Goal: Task Accomplishment & Management: Use online tool/utility

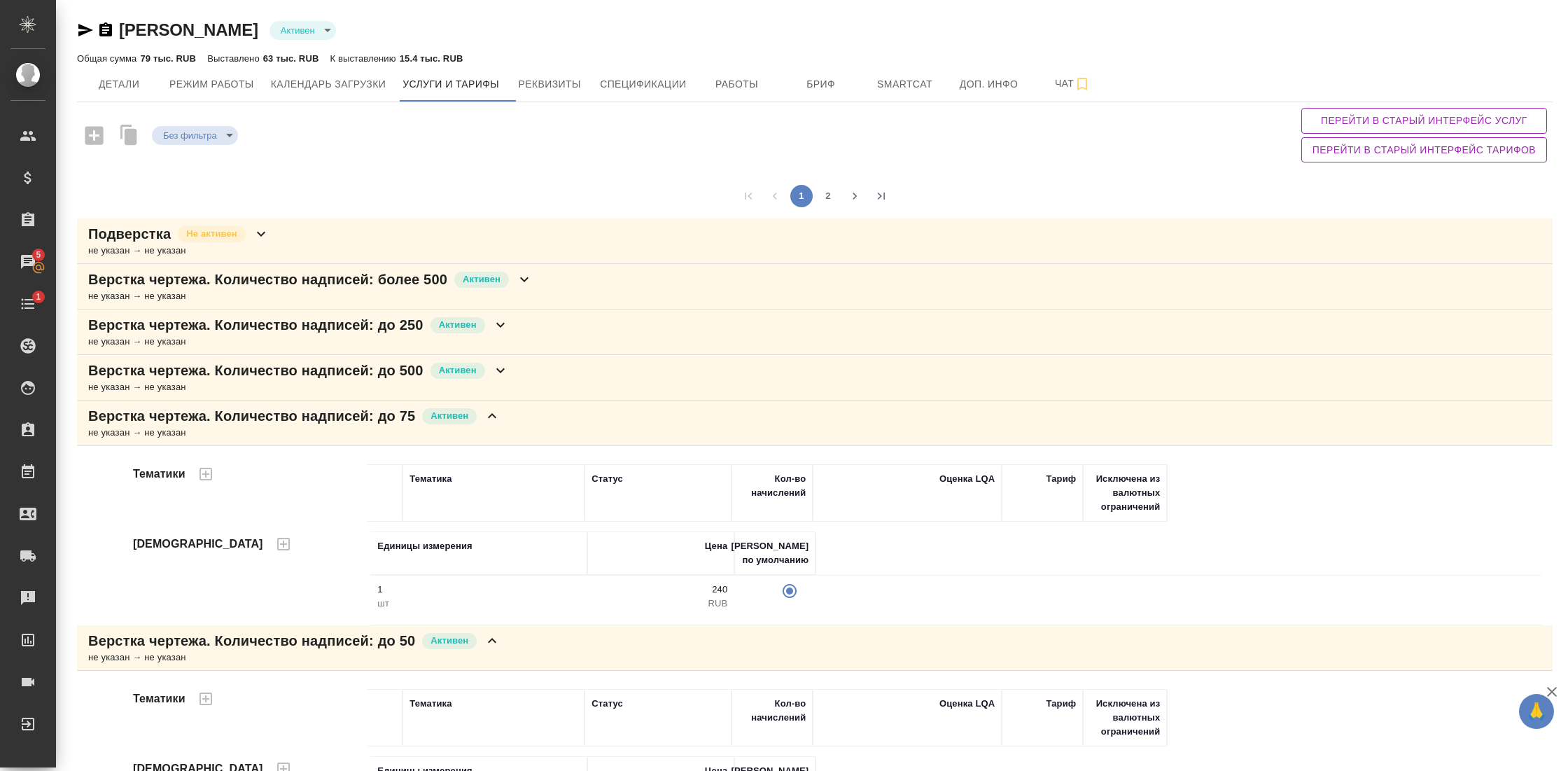
scroll to position [751, 0]
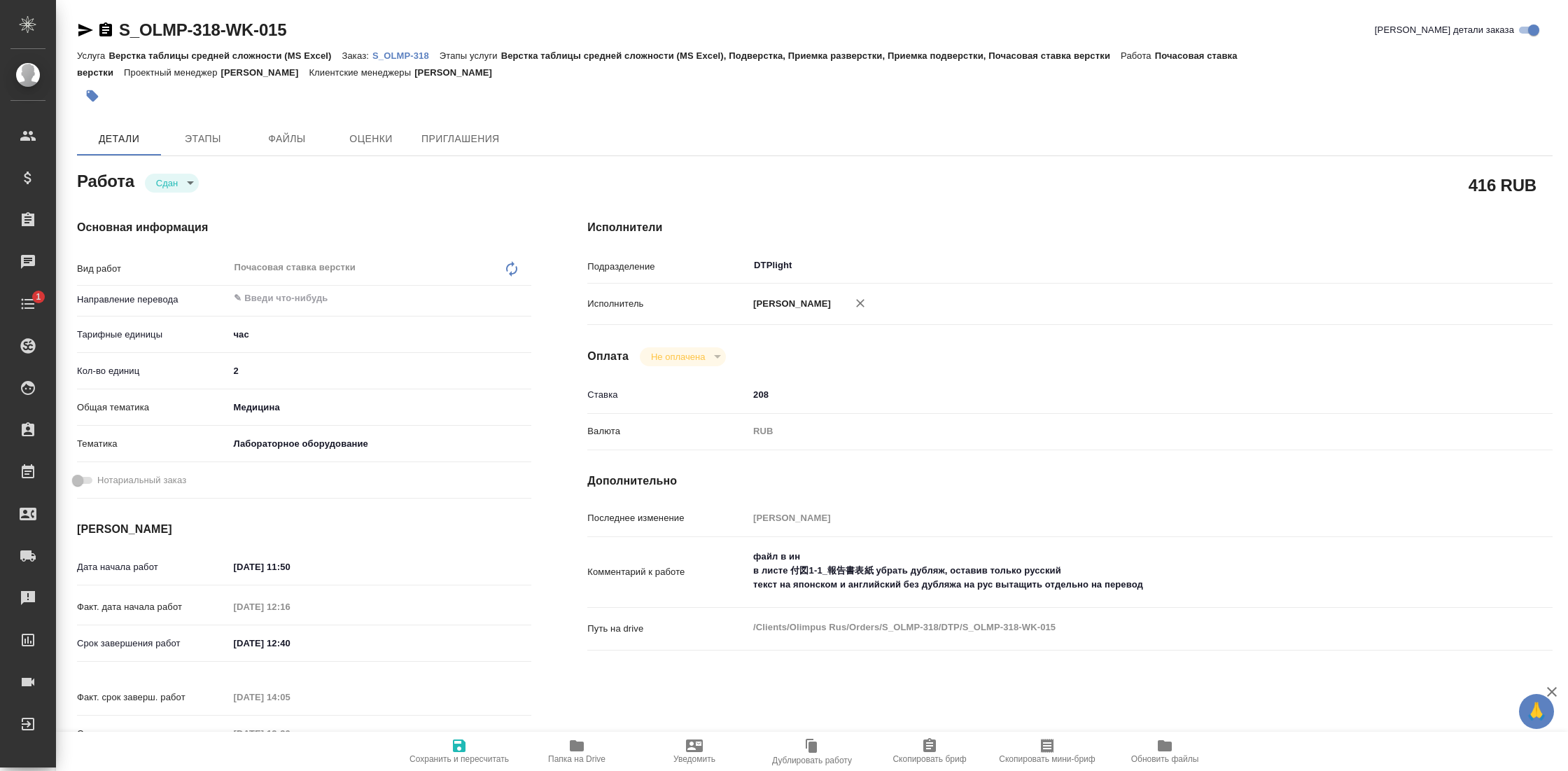
type textarea "x"
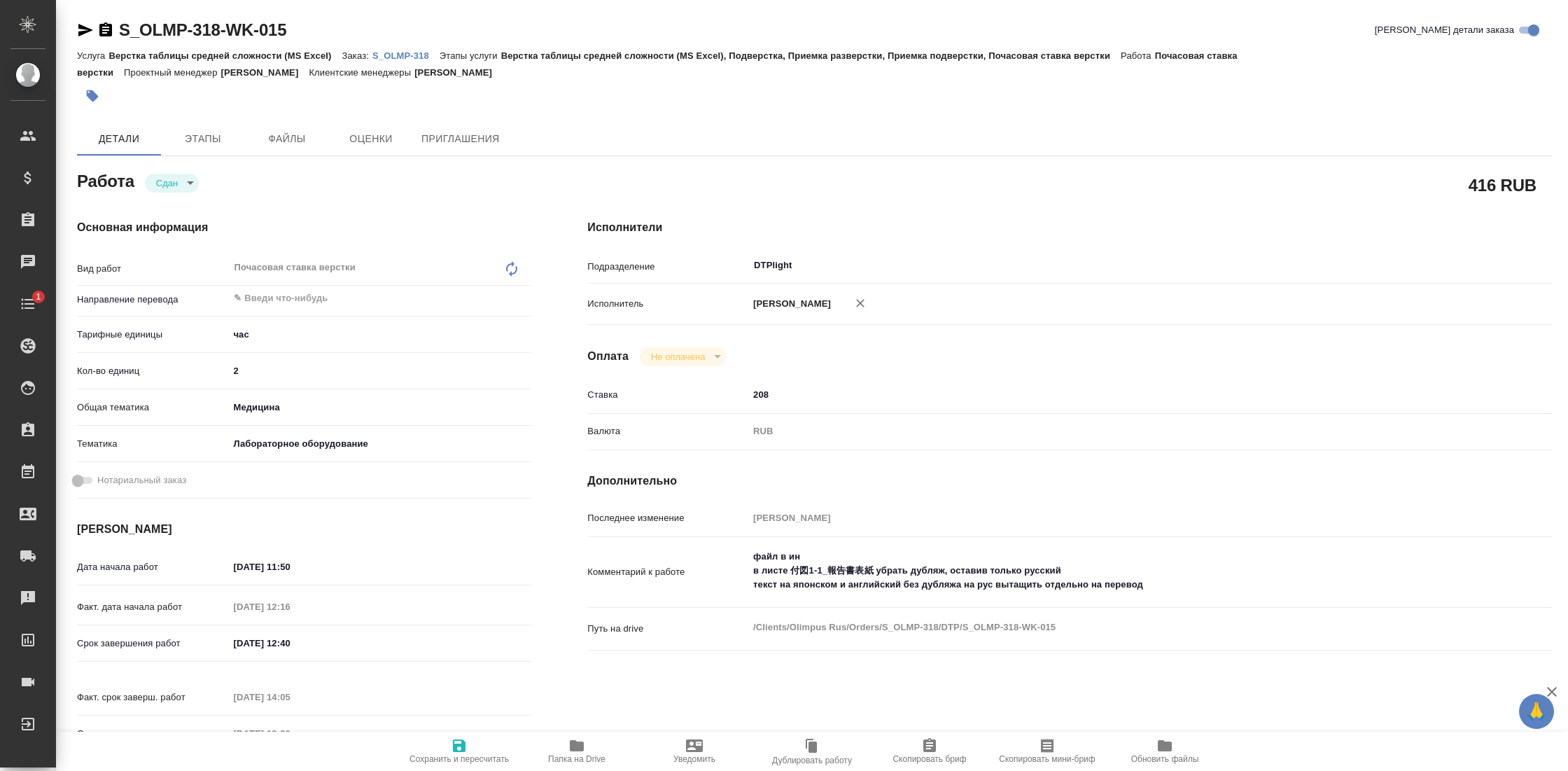
type textarea "x"
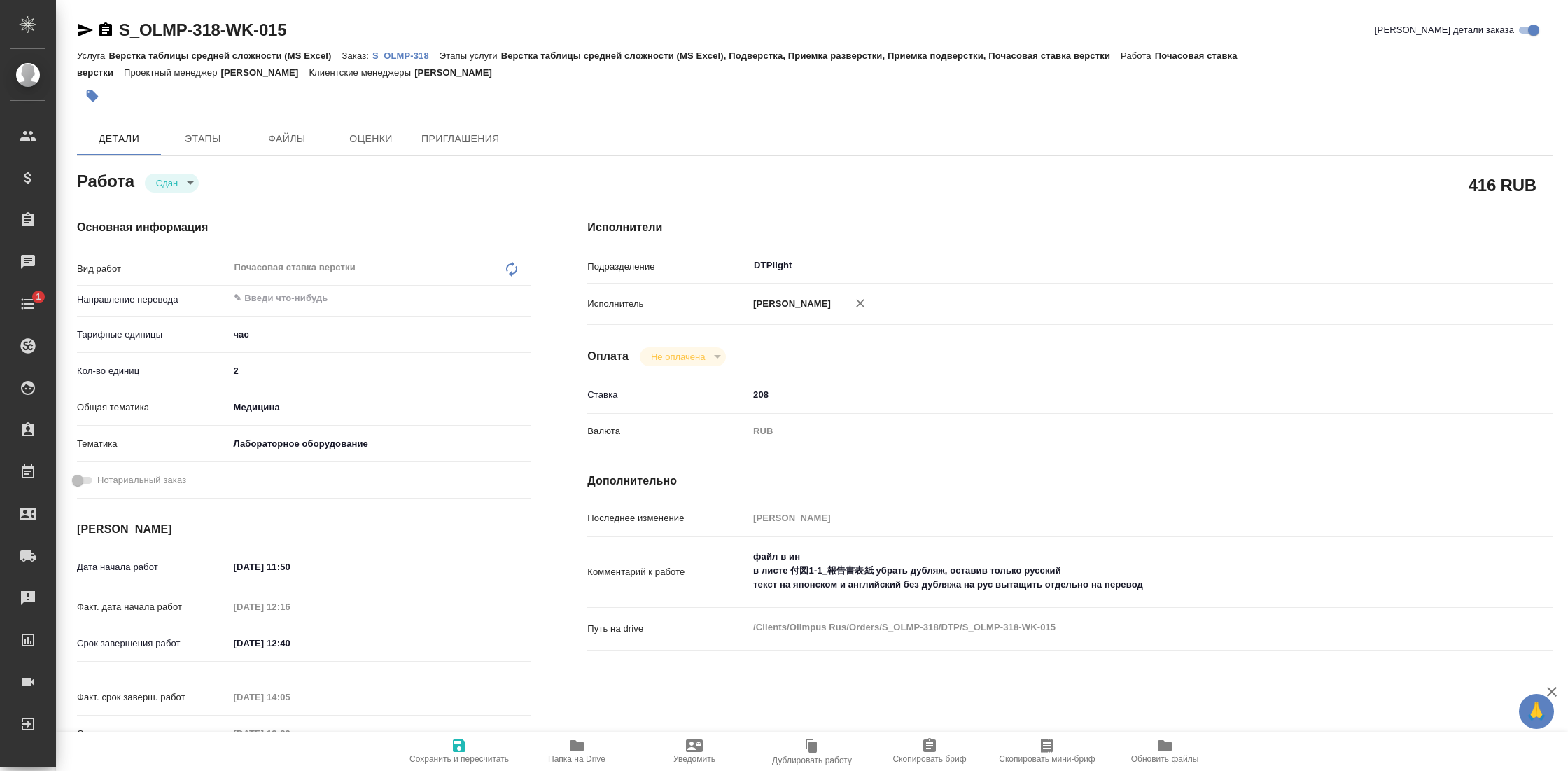
type textarea "x"
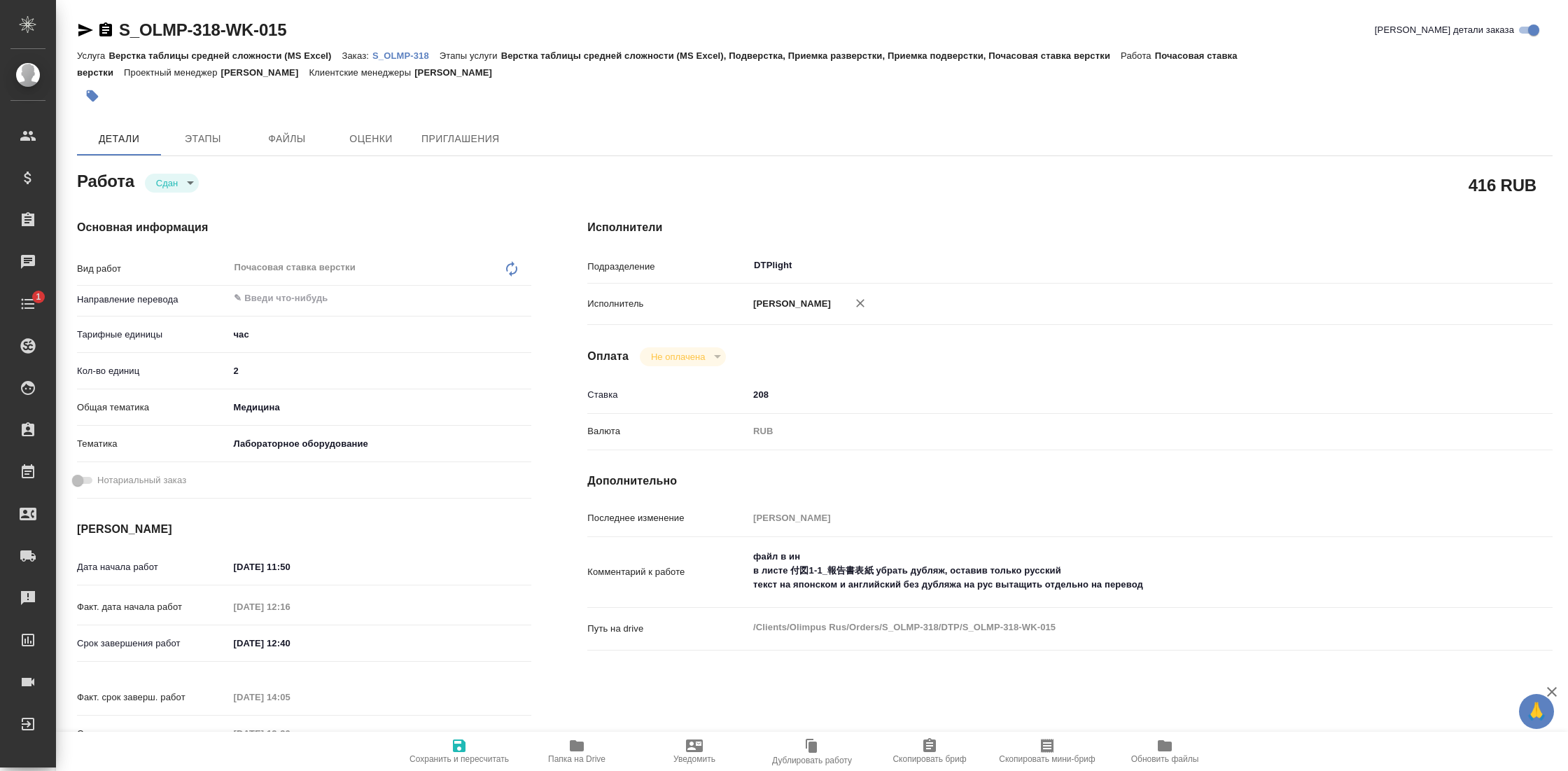
type textarea "x"
